Goal: Find specific page/section: Find specific page/section

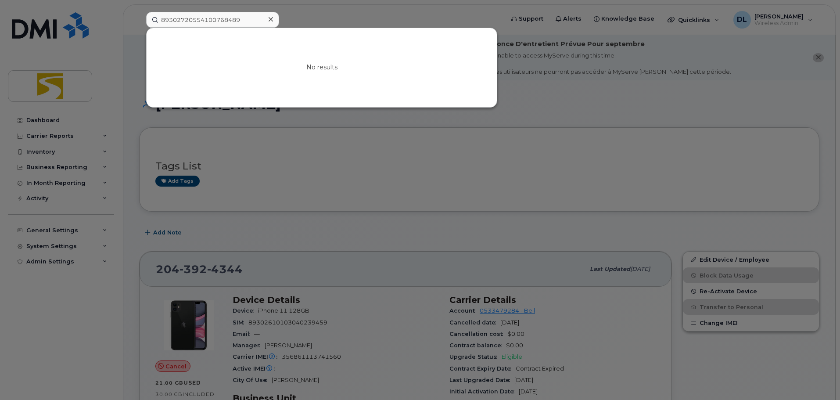
click at [273, 18] on div at bounding box center [270, 19] width 13 height 13
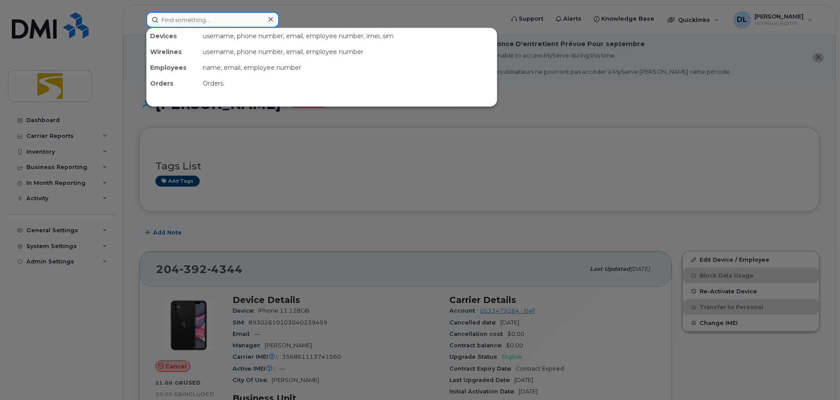
click at [220, 18] on input at bounding box center [212, 20] width 133 height 16
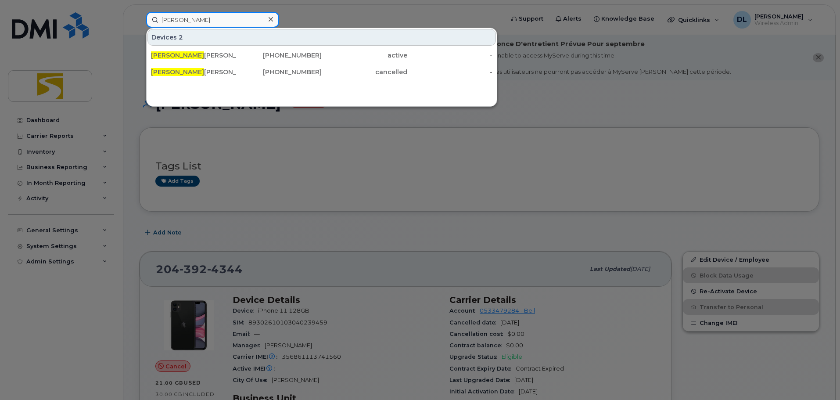
drag, startPoint x: 208, startPoint y: 19, endPoint x: 147, endPoint y: 16, distance: 61.5
click at [147, 16] on input "[PERSON_NAME]" at bounding box center [212, 20] width 133 height 16
type input "d"
type input "[PERSON_NAME]"
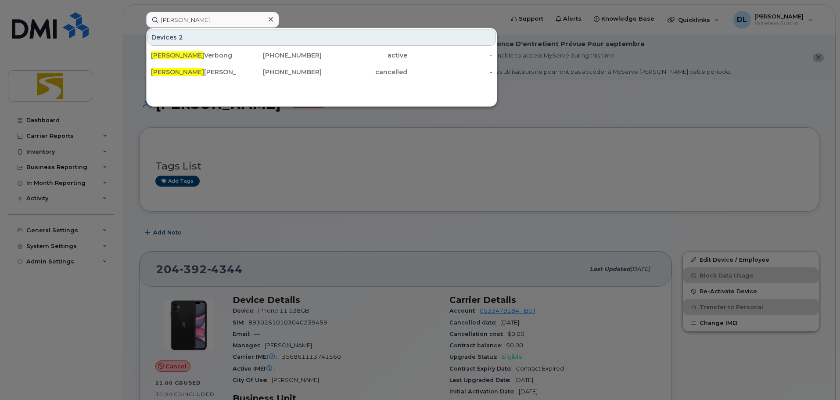
click at [617, 161] on div at bounding box center [420, 200] width 840 height 400
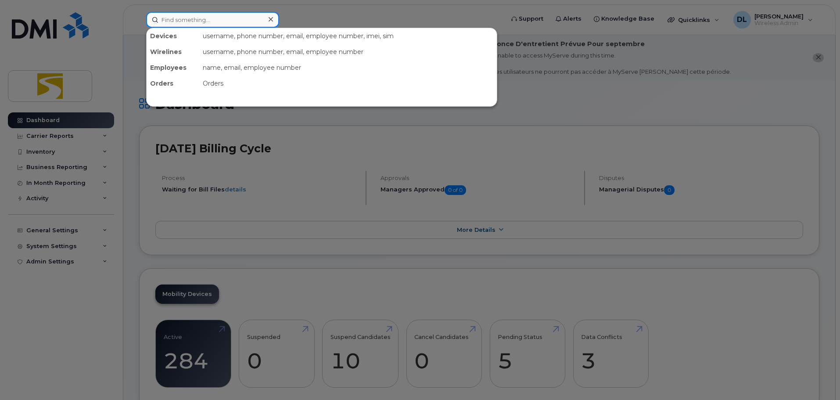
click at [190, 25] on input at bounding box center [212, 20] width 133 height 16
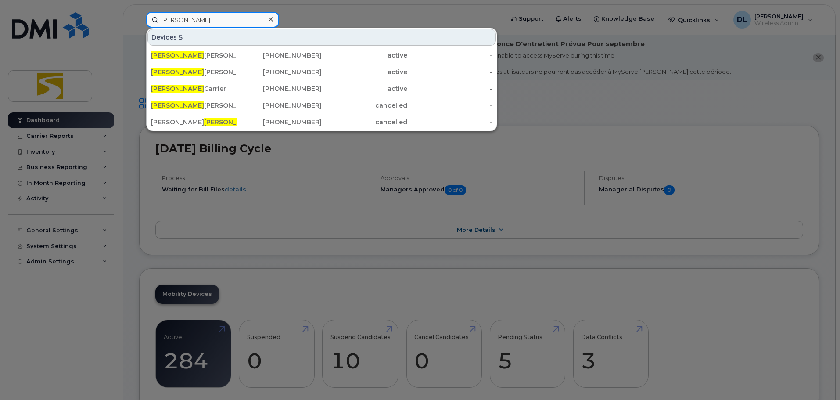
type input "[PERSON_NAME]"
